Goal: Information Seeking & Learning: Learn about a topic

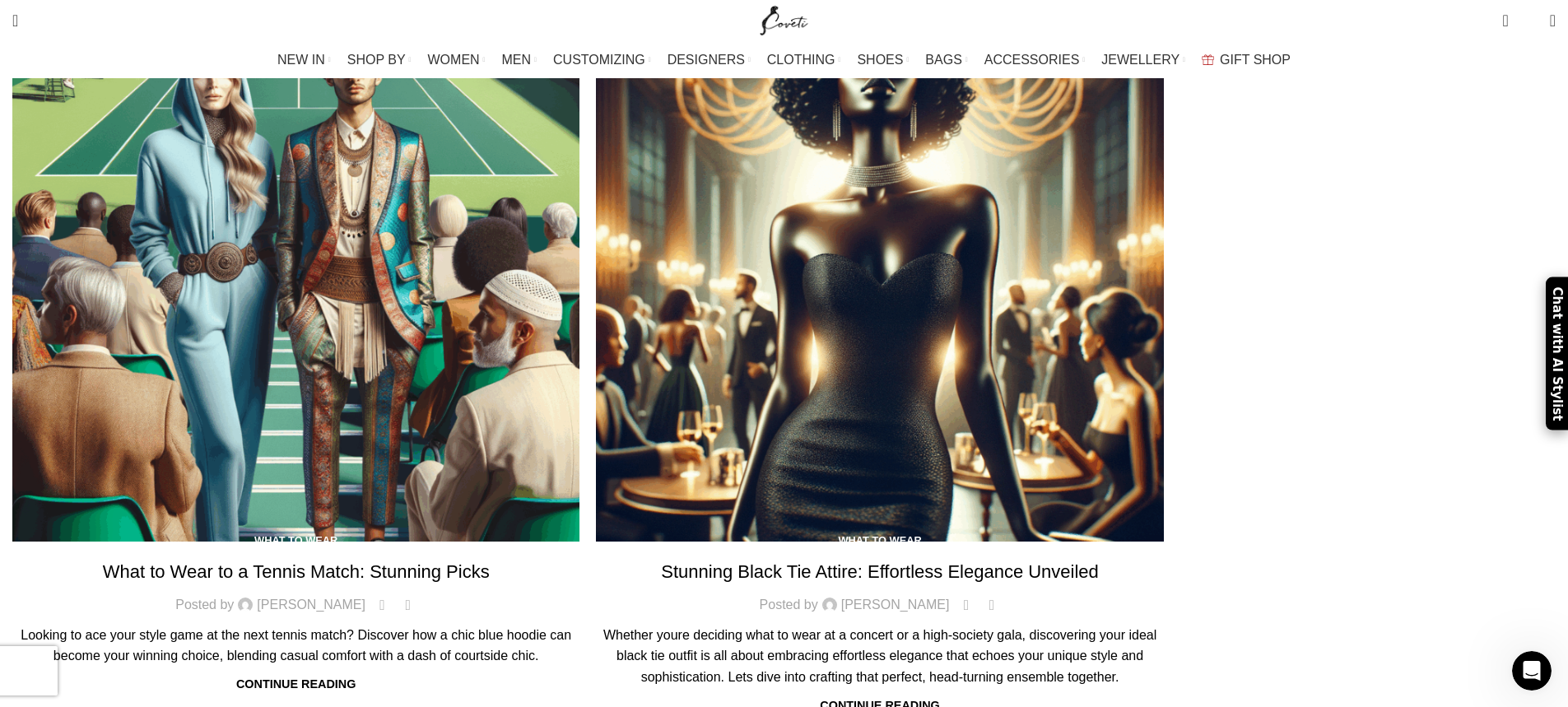
scroll to position [9102, 0]
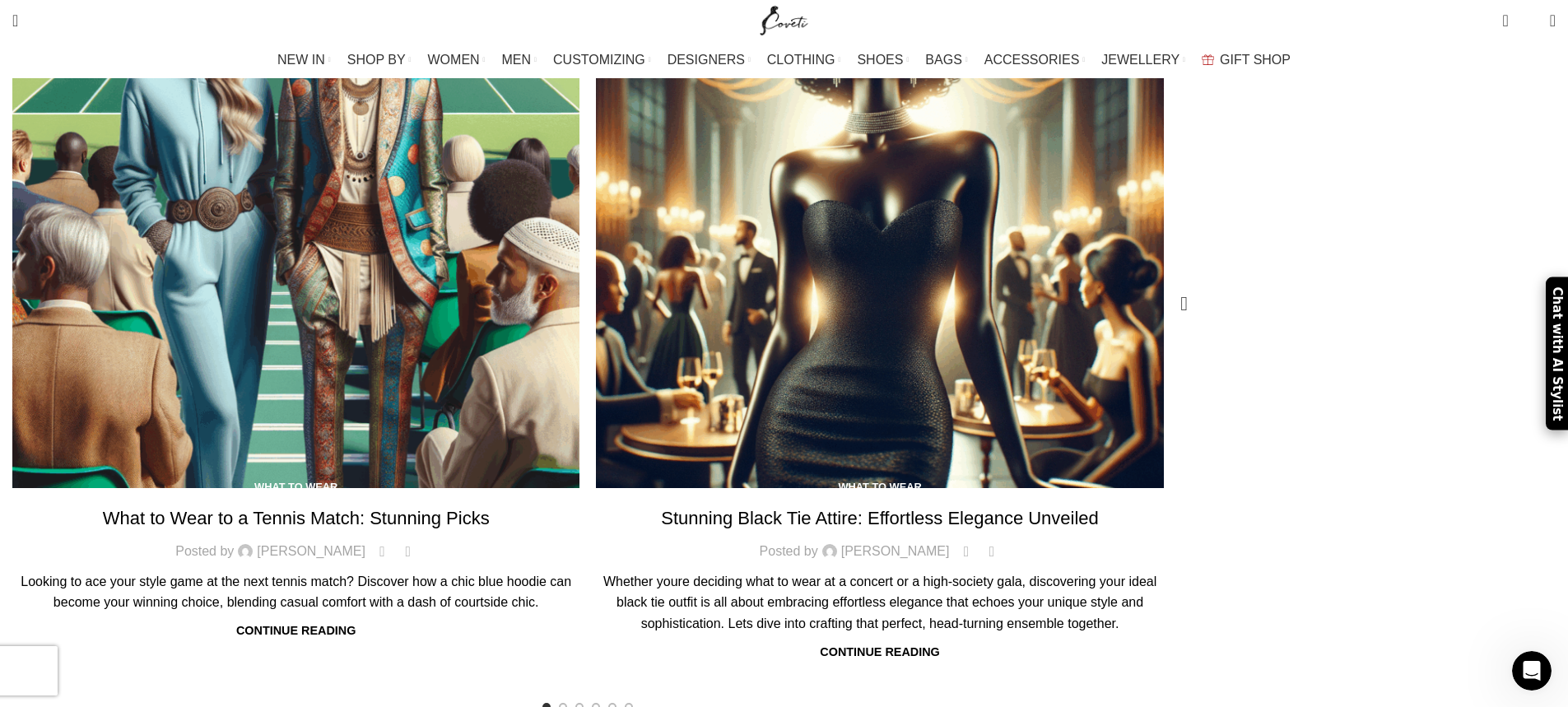
click at [565, 488] on link "1 / 12" at bounding box center [296, 205] width 567 height 567
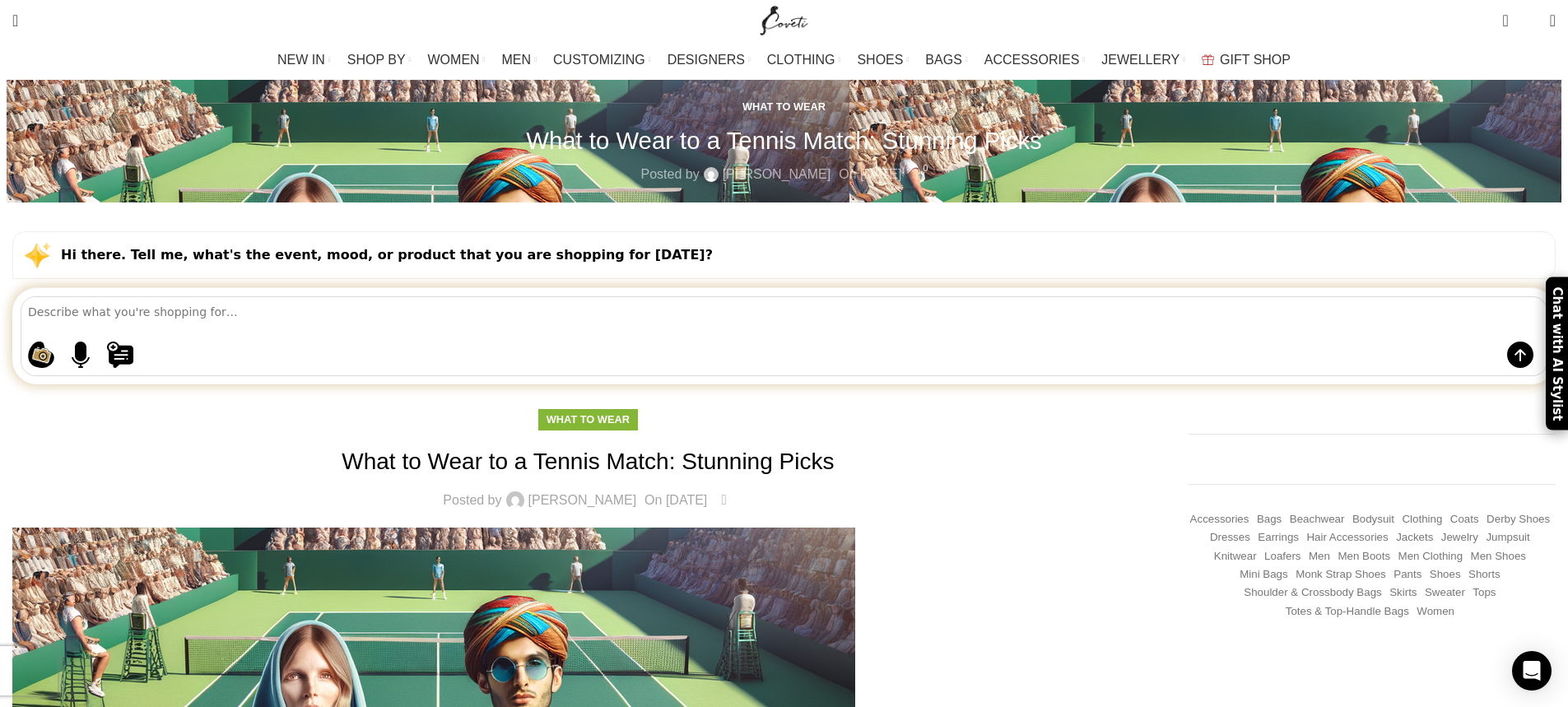
click at [779, 22] on img "Site logo" at bounding box center [784, 20] width 56 height 41
